Goal: Task Accomplishment & Management: Manage account settings

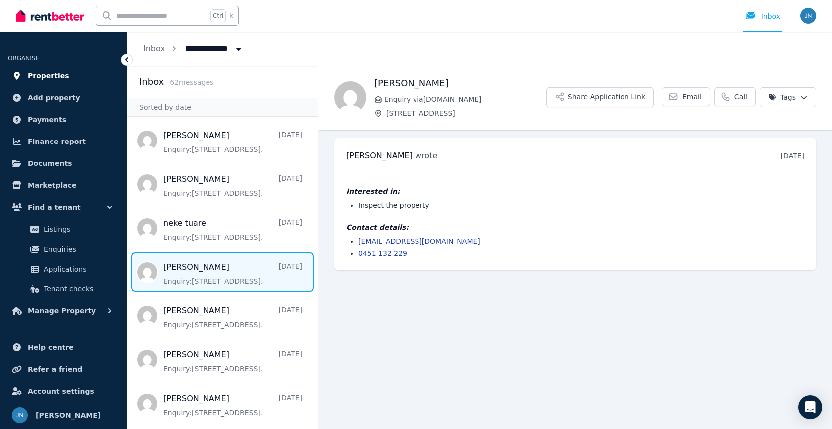
click at [45, 82] on link "Properties" at bounding box center [63, 76] width 111 height 20
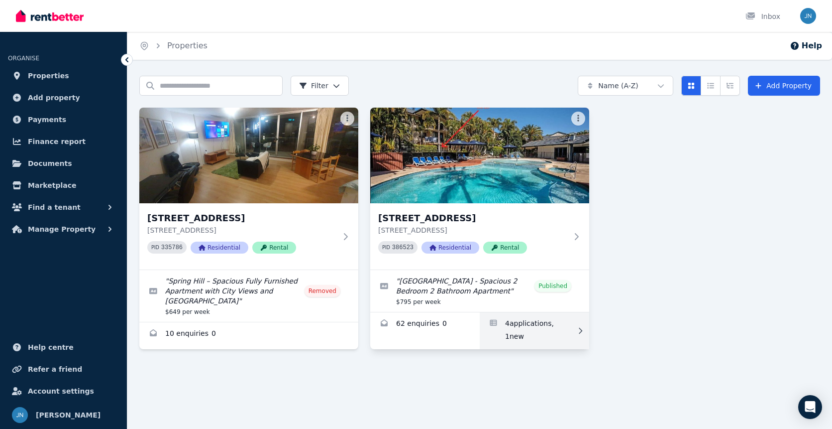
click at [537, 338] on link "Applications for Unit 207/2346 Gold Coast Hwy, Mermaid Beach" at bounding box center [535, 330] width 110 height 37
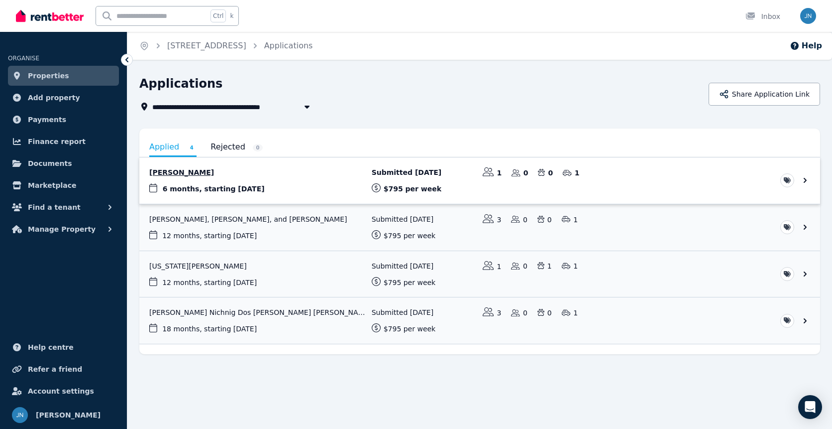
click at [190, 177] on link "View application: Lester Paget" at bounding box center [479, 180] width 681 height 46
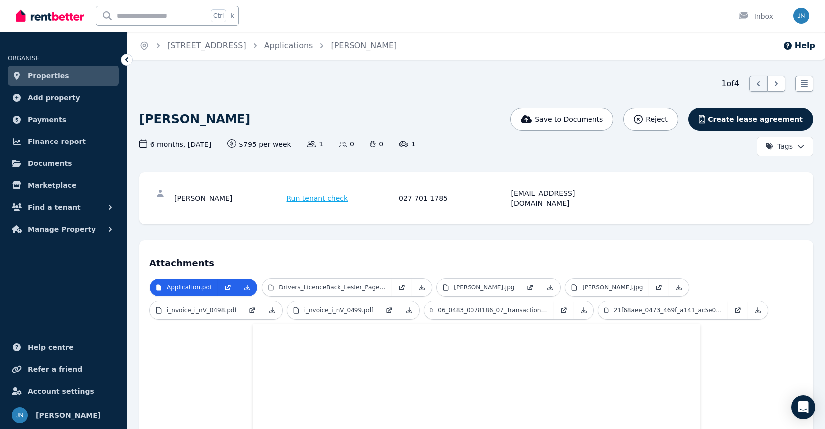
click at [49, 74] on span "Properties" at bounding box center [48, 76] width 41 height 12
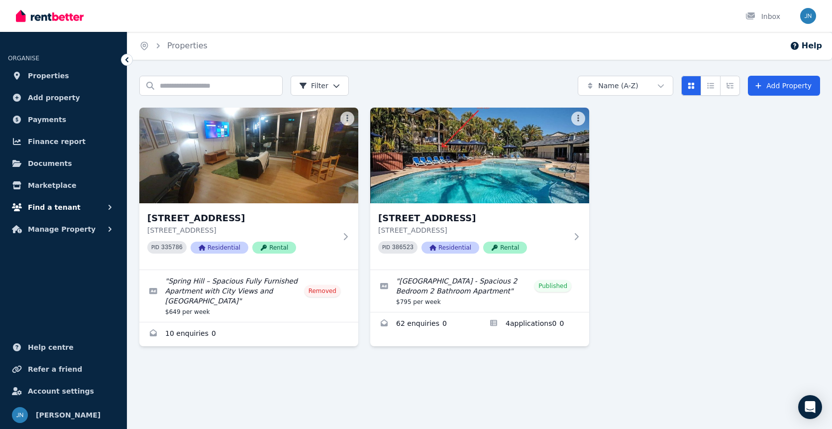
click at [59, 209] on span "Find a tenant" at bounding box center [54, 207] width 53 height 12
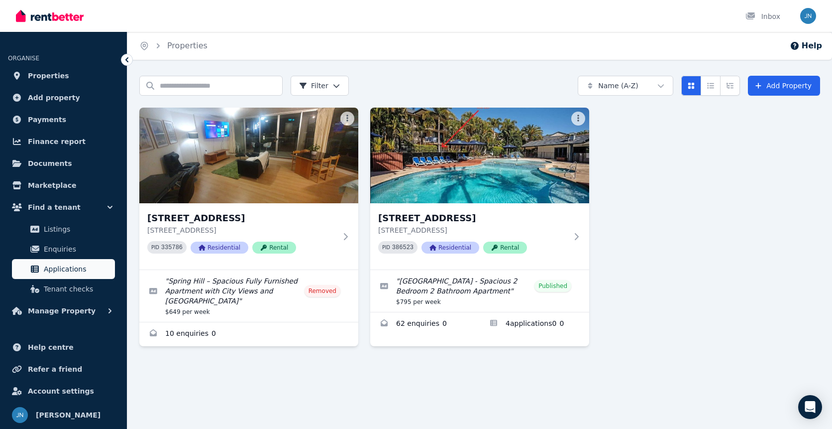
click at [62, 270] on span "Applications" at bounding box center [77, 269] width 67 height 12
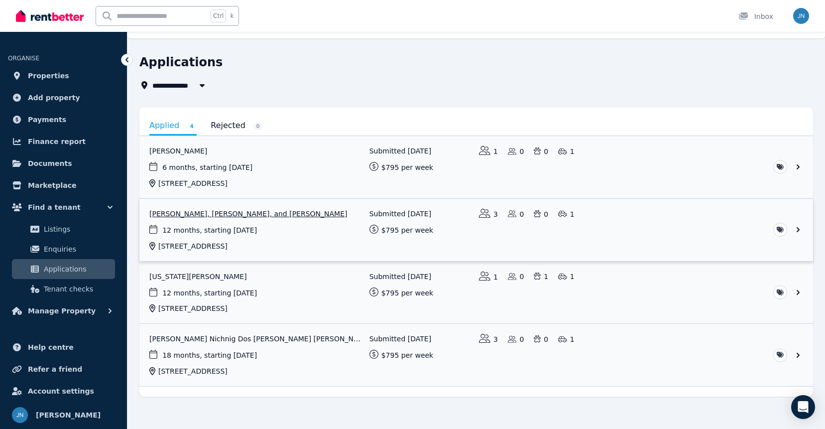
scroll to position [31, 0]
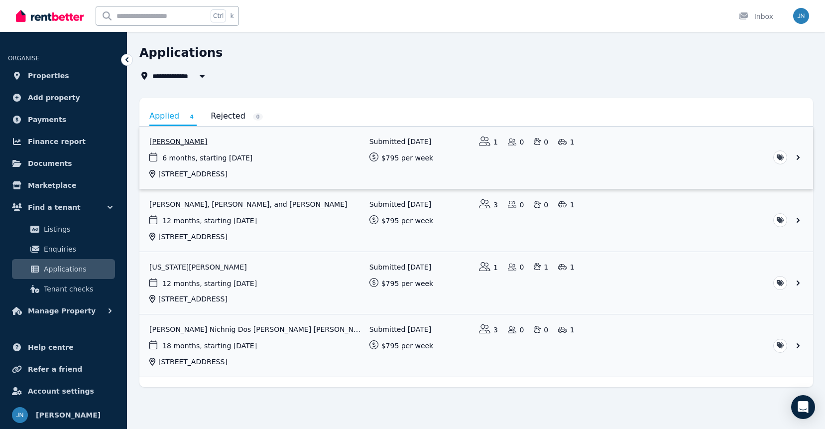
click at [236, 158] on link "View application: Lester Paget" at bounding box center [475, 157] width 673 height 62
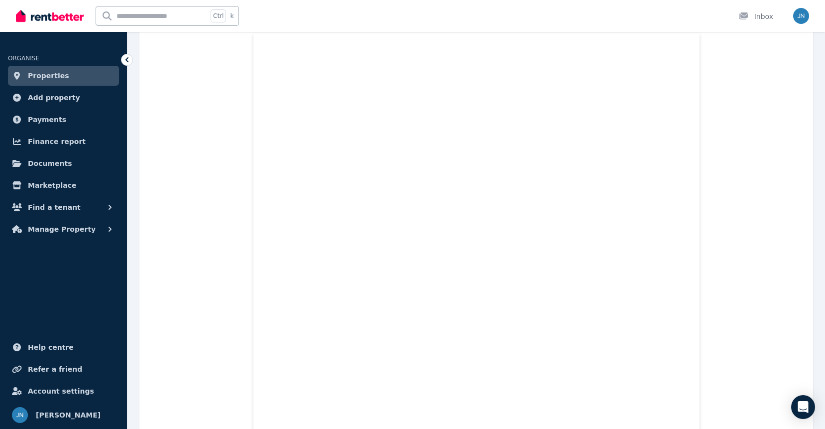
scroll to position [164, 0]
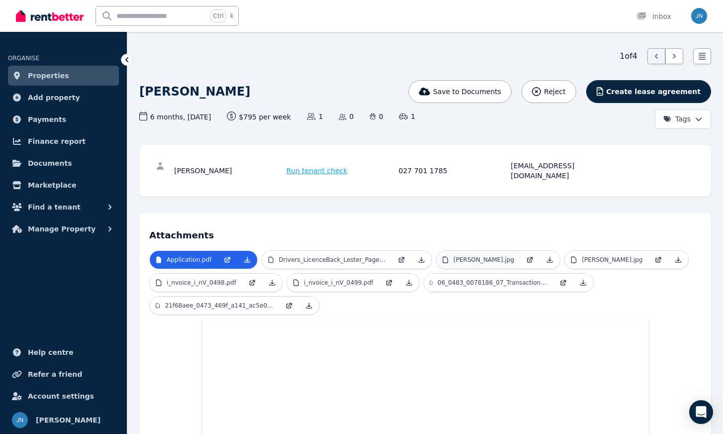
scroll to position [50, 0]
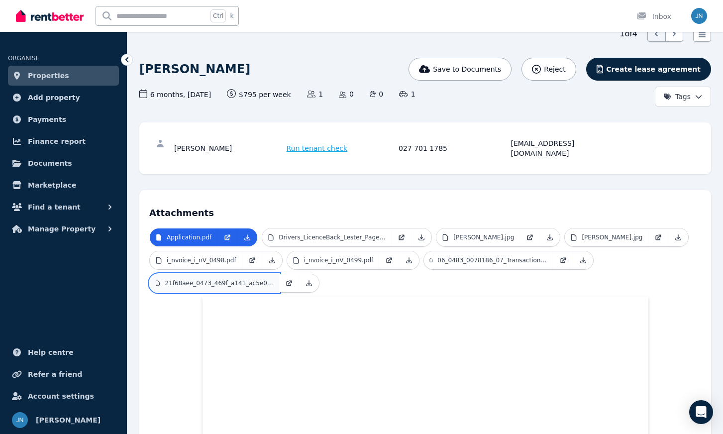
click at [273, 279] on p "21f68aee_0473_469f_a141_ac5e02d01c94.pdf" at bounding box center [219, 283] width 109 height 8
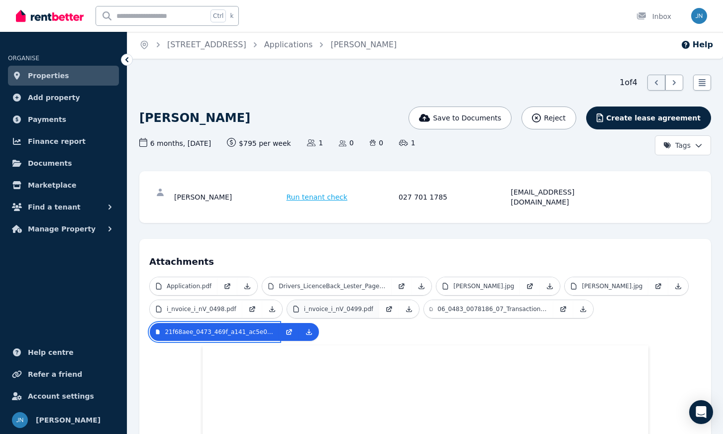
scroll to position [0, 0]
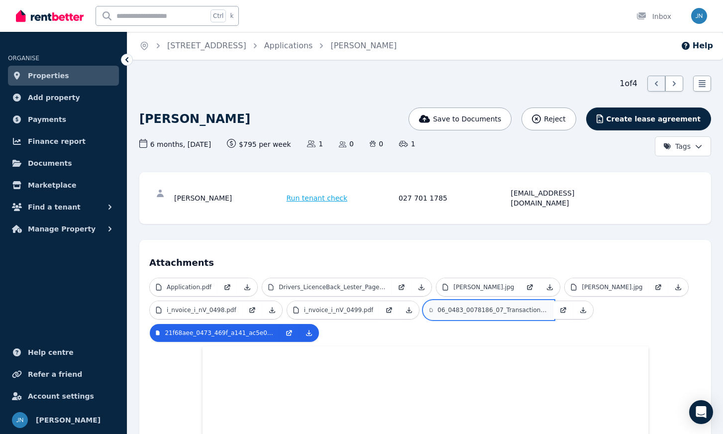
click at [438, 314] on p "06_0483_0078186_07_Transactions_2025_06_01_2025_08_21.pdf" at bounding box center [493, 310] width 110 height 8
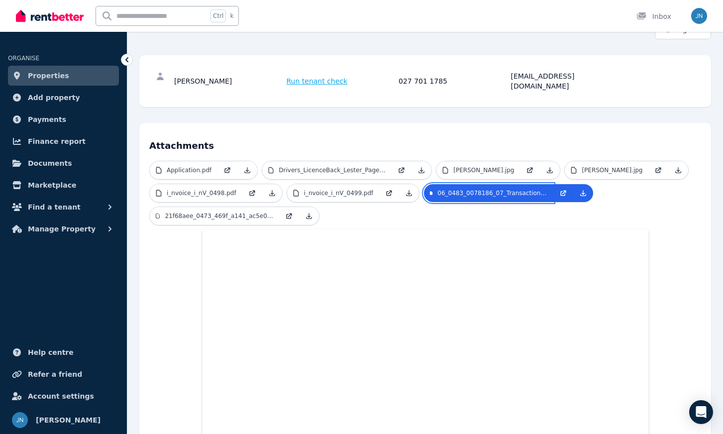
scroll to position [100, 0]
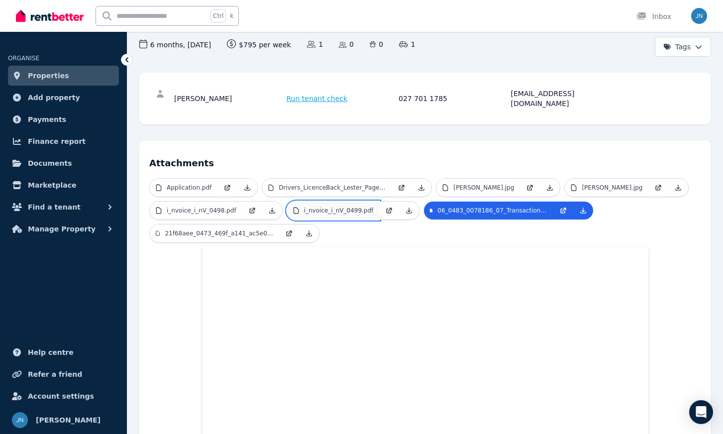
click at [374, 207] on p "i_nvoice_i_nV_0499.pdf" at bounding box center [339, 211] width 70 height 8
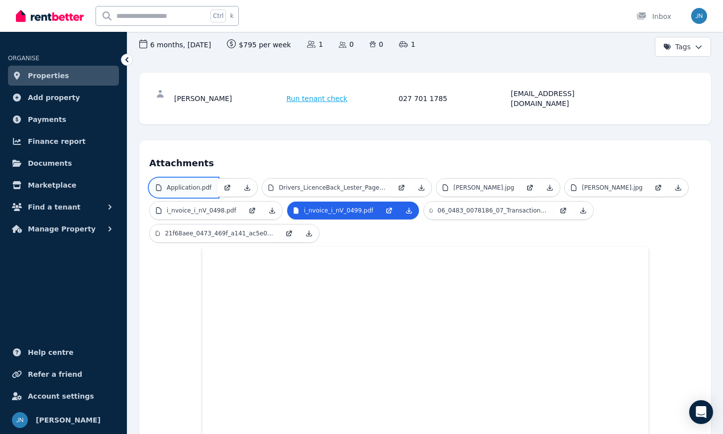
click at [203, 184] on p "Application.pdf" at bounding box center [189, 188] width 45 height 8
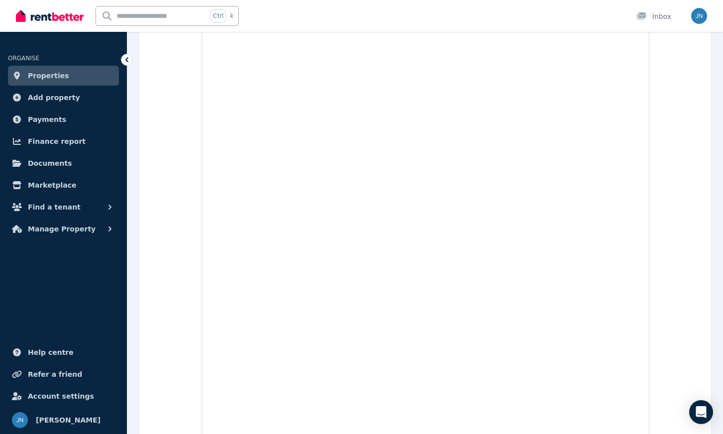
scroll to position [1807, 0]
